Goal: Task Accomplishment & Management: Manage account settings

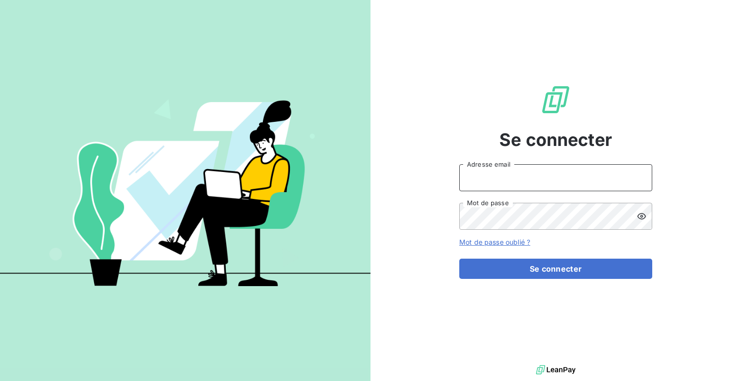
type input "LEFORT"
click at [538, 279] on div "Se connecter LEFORT Adresse email Mot de passe Mot de passe oublié ? Se connect…" at bounding box center [555, 181] width 193 height 363
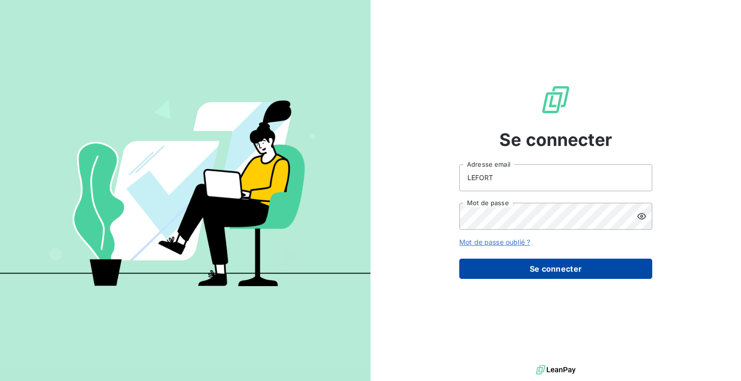
click at [534, 262] on button "Se connecter" at bounding box center [555, 269] width 193 height 20
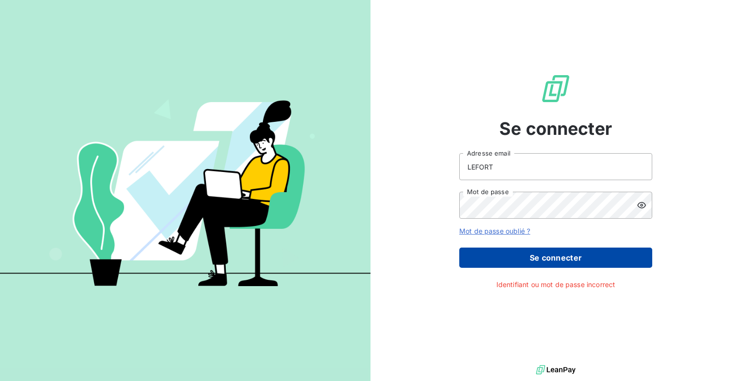
click at [503, 260] on button "Se connecter" at bounding box center [555, 258] width 193 height 20
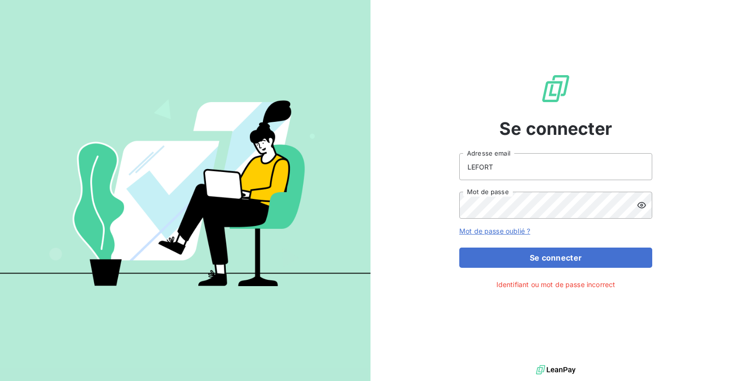
click at [373, 283] on div "Se connecter LEFORT Adresse email Mot de passe Mot de passe oublié ? Se connect…" at bounding box center [555, 181] width 370 height 363
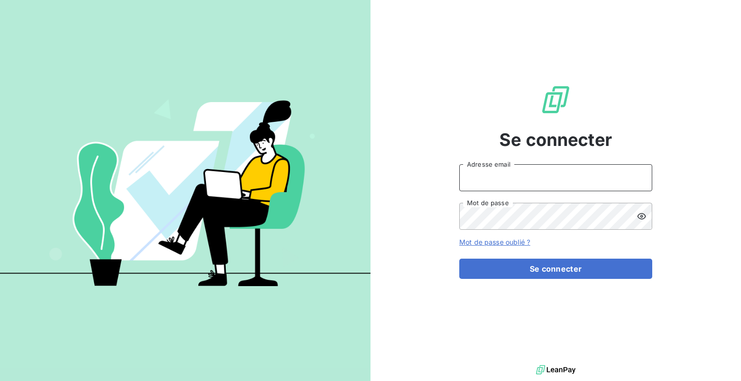
click at [497, 182] on input "Adresse email" at bounding box center [555, 177] width 193 height 27
click at [519, 179] on input "LEFORT" at bounding box center [555, 177] width 193 height 27
type input "m.lefort@duretelec.fr"
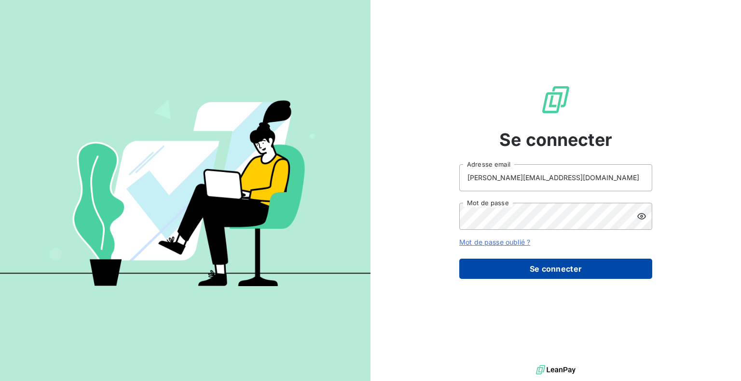
click at [531, 262] on button "Se connecter" at bounding box center [555, 269] width 193 height 20
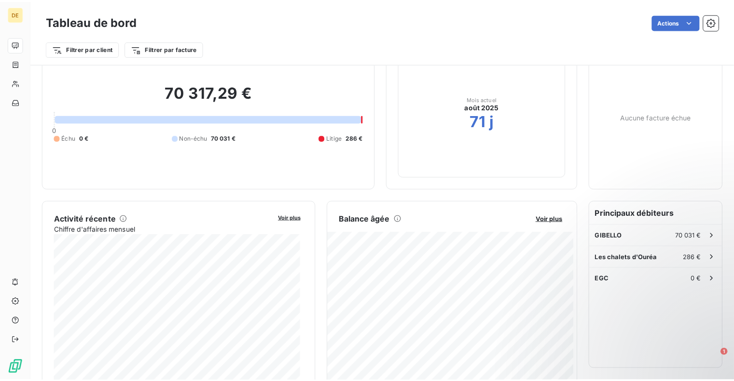
scroll to position [48, 0]
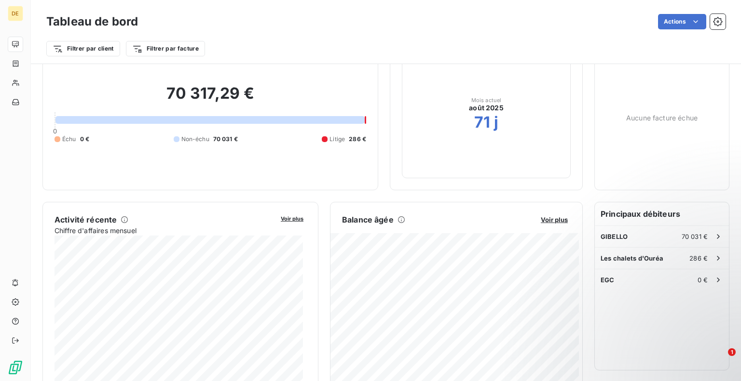
click at [201, 98] on h2 "70 317,29 €" at bounding box center [210, 98] width 312 height 29
click at [183, 46] on html "DE Tableau de bord Actions Filtrer par client Filtrer par facture Encours clien…" at bounding box center [370, 190] width 741 height 381
click at [57, 45] on html "DE Tableau de bord Actions Filtrer par client Filtrer par facture Encours clien…" at bounding box center [370, 190] width 741 height 381
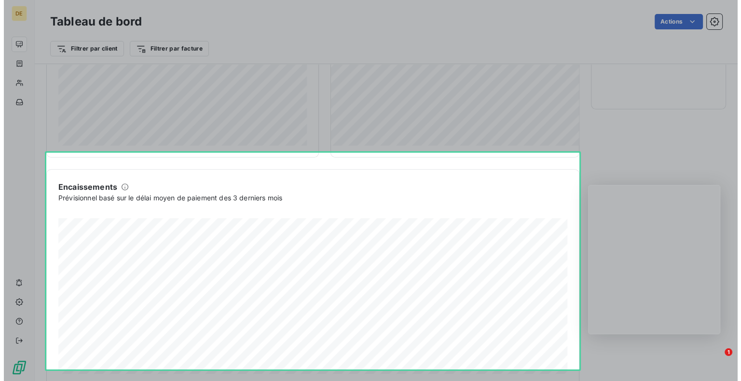
scroll to position [0, 0]
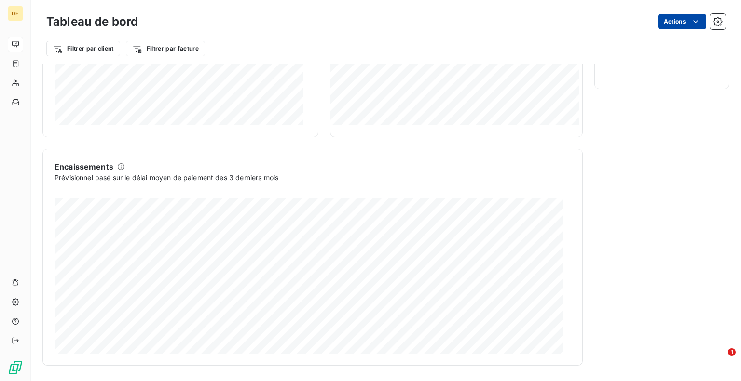
click at [689, 16] on html "DE Tableau de bord Actions Filtrer par client Filtrer par facture Encours clien…" at bounding box center [370, 190] width 741 height 381
click at [557, 20] on html "DE Tableau de bord Actions Exporter le tableau de bord Filtrer par client Filtr…" at bounding box center [370, 190] width 741 height 381
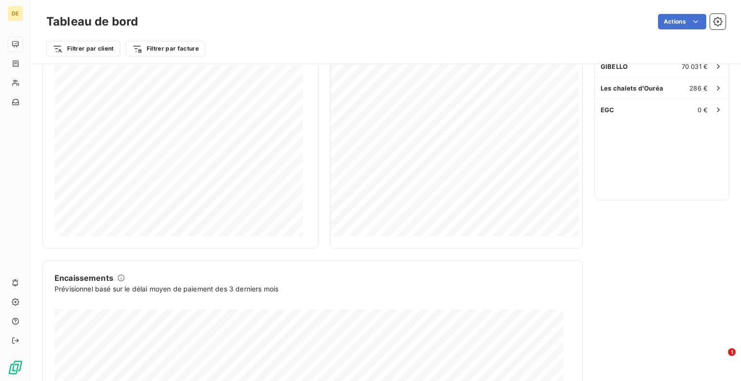
scroll to position [137, 0]
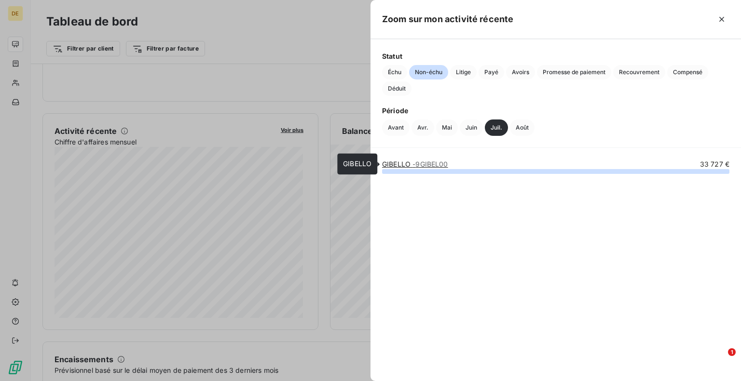
click at [442, 163] on span "- 9GIBEL00" at bounding box center [429, 164] width 35 height 8
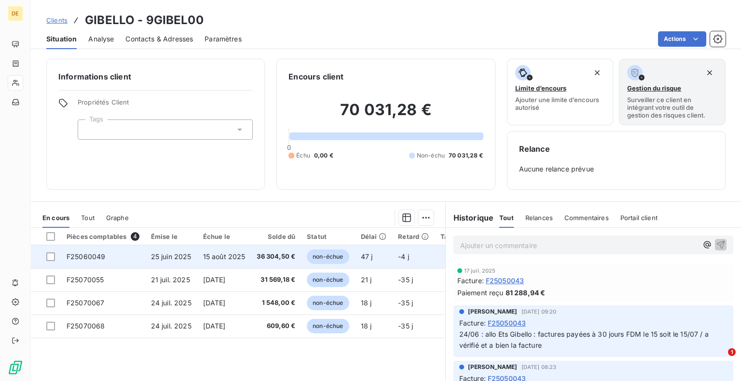
click at [269, 256] on span "36 304,50 €" at bounding box center [276, 257] width 39 height 10
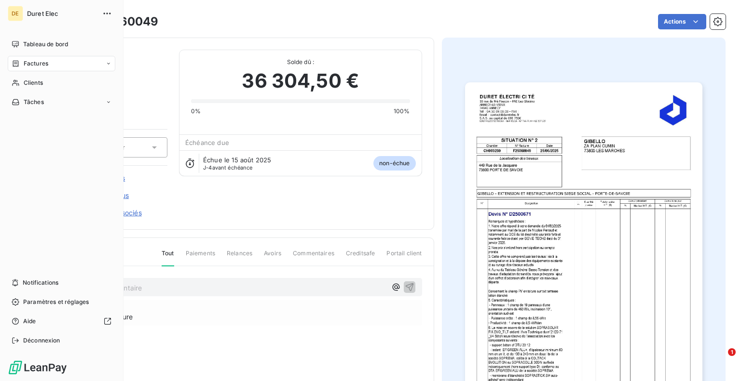
click at [39, 12] on span "Duret Elec" at bounding box center [61, 14] width 69 height 8
click at [50, 55] on nav "Tableau de bord Factures Clients Tâches" at bounding box center [62, 73] width 108 height 73
click at [50, 52] on nav "Tableau de bord Factures Clients Tâches" at bounding box center [62, 73] width 108 height 73
click at [49, 47] on span "Tableau de bord" at bounding box center [45, 44] width 45 height 9
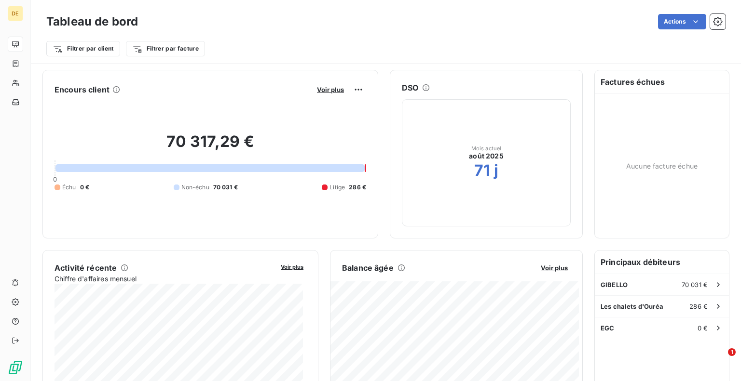
scroll to position [49, 0]
